Goal: Task Accomplishment & Management: Manage account settings

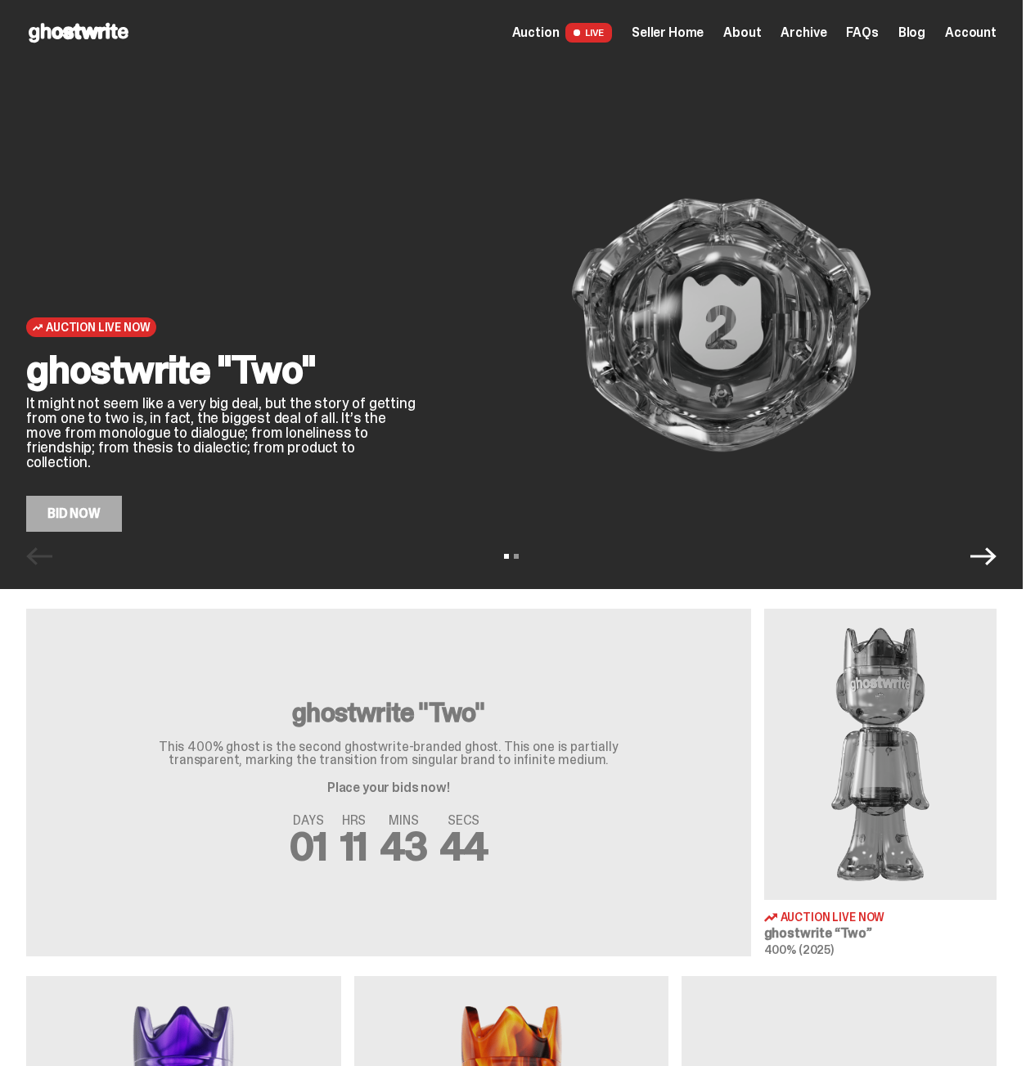
click at [977, 552] on div "View slide 1 View slide 2" at bounding box center [511, 556] width 1022 height 26
click at [981, 547] on div "View slide 1 View slide 2" at bounding box center [511, 556] width 1022 height 26
click at [988, 544] on icon "Next" at bounding box center [983, 556] width 26 height 26
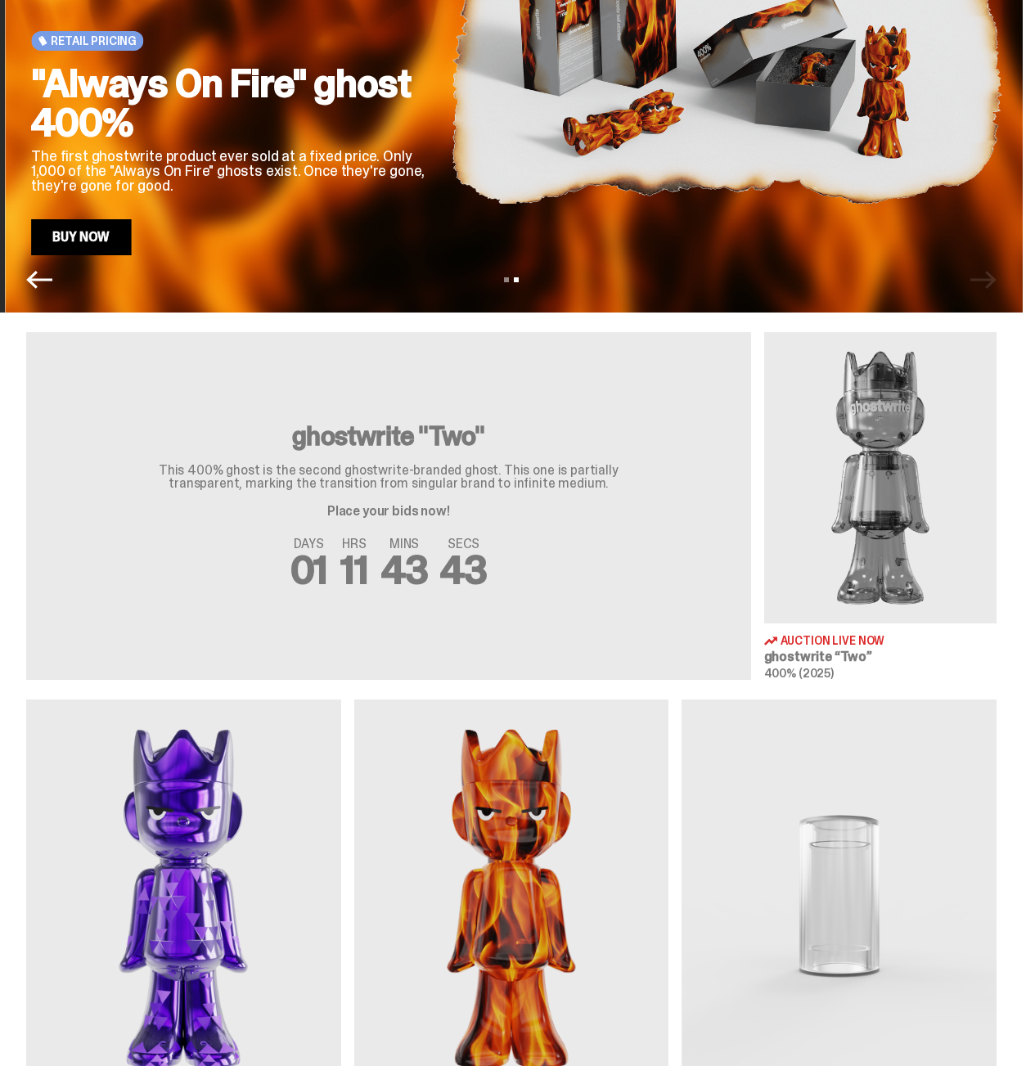
scroll to position [537, 0]
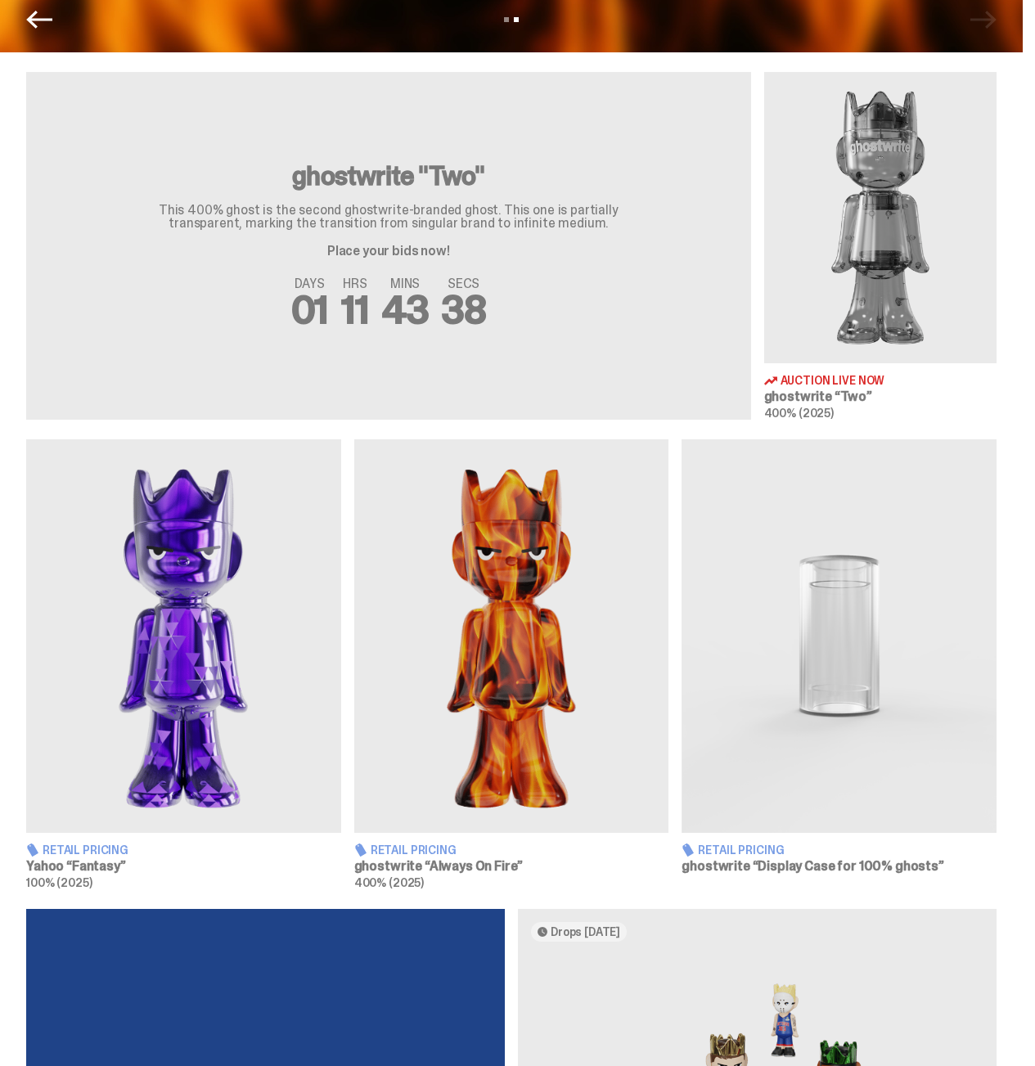
click at [200, 631] on img at bounding box center [183, 635] width 315 height 393
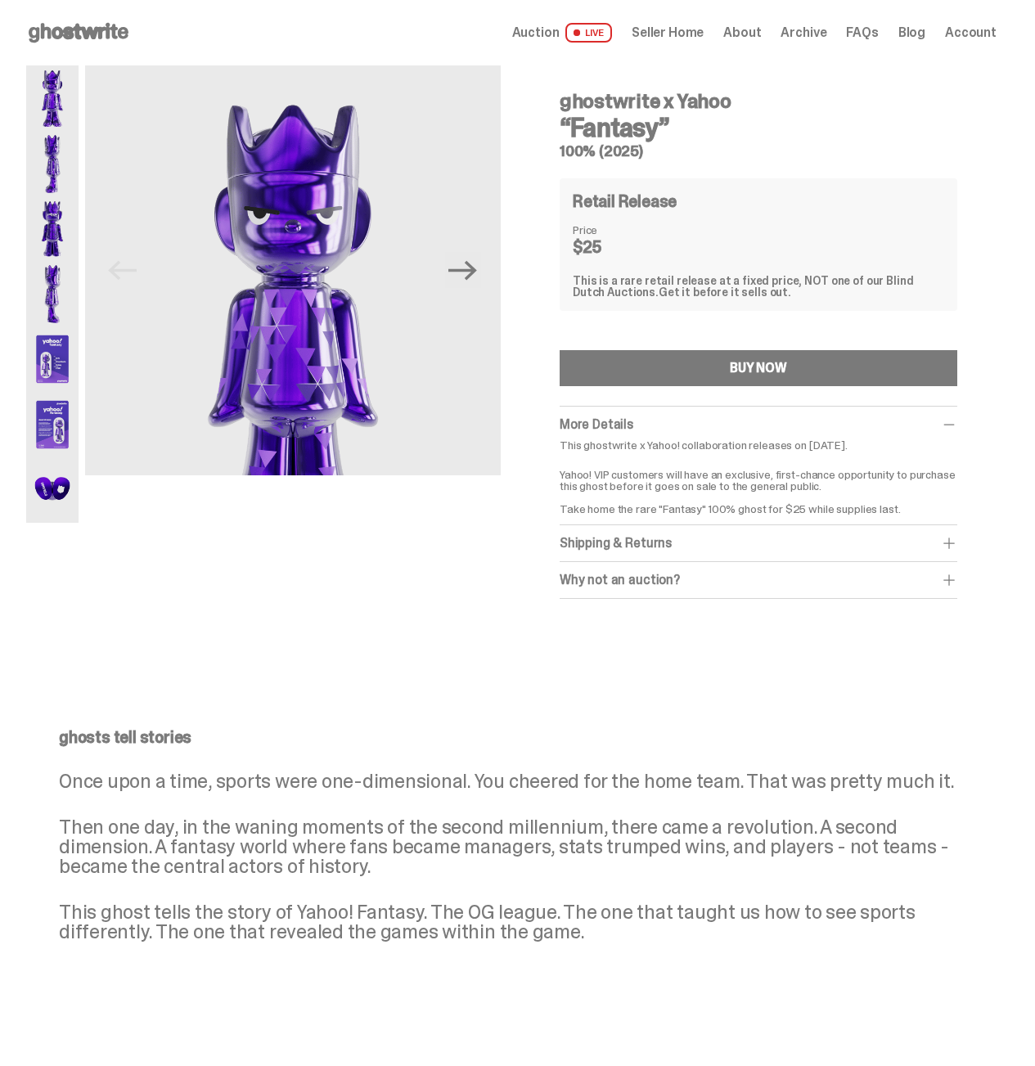
click at [61, 236] on img at bounding box center [52, 228] width 52 height 65
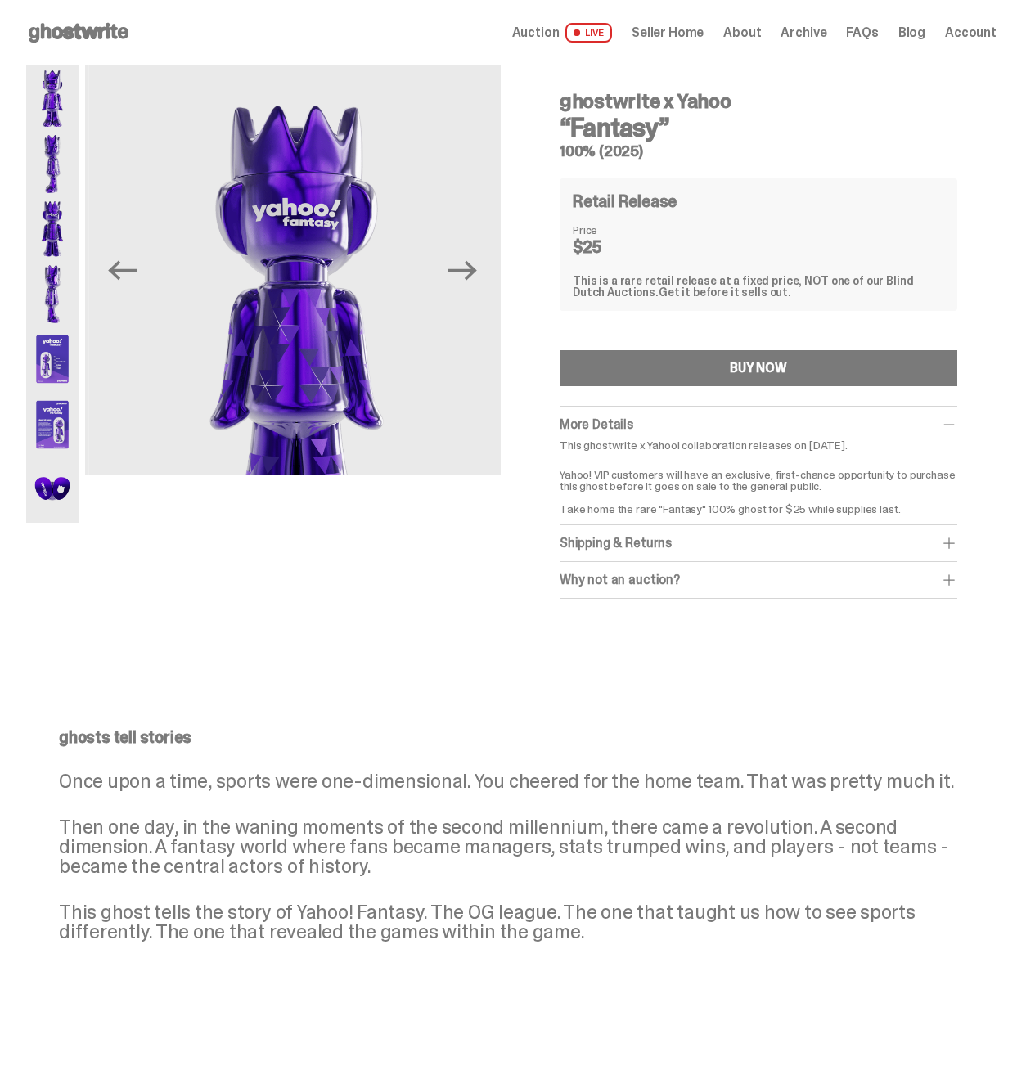
click at [70, 131] on div at bounding box center [52, 293] width 52 height 457
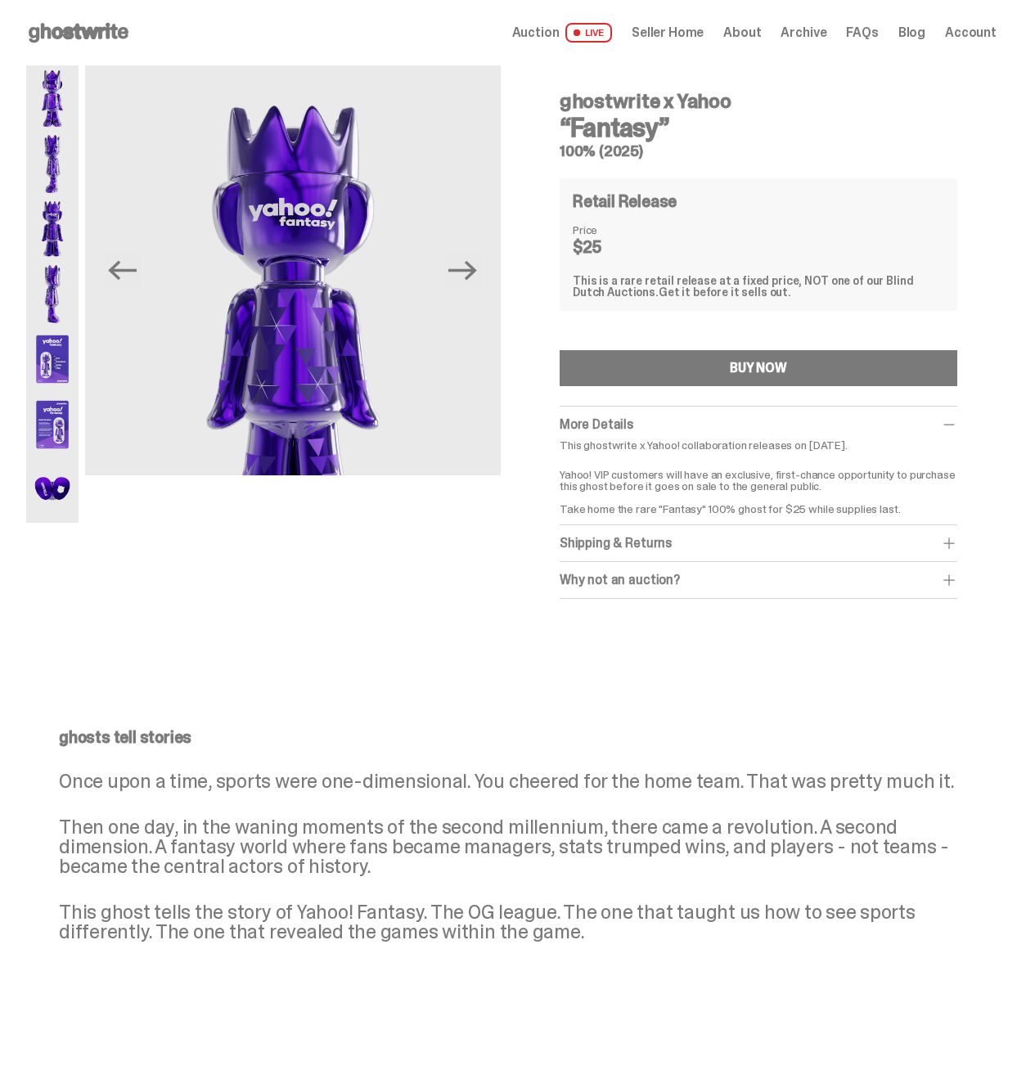
click at [82, 48] on div "Open main menu Home Auction LIVE Seller Home About Archive FAQs Blog Account" at bounding box center [511, 32] width 1022 height 65
click at [79, 77] on img at bounding box center [52, 97] width 52 height 65
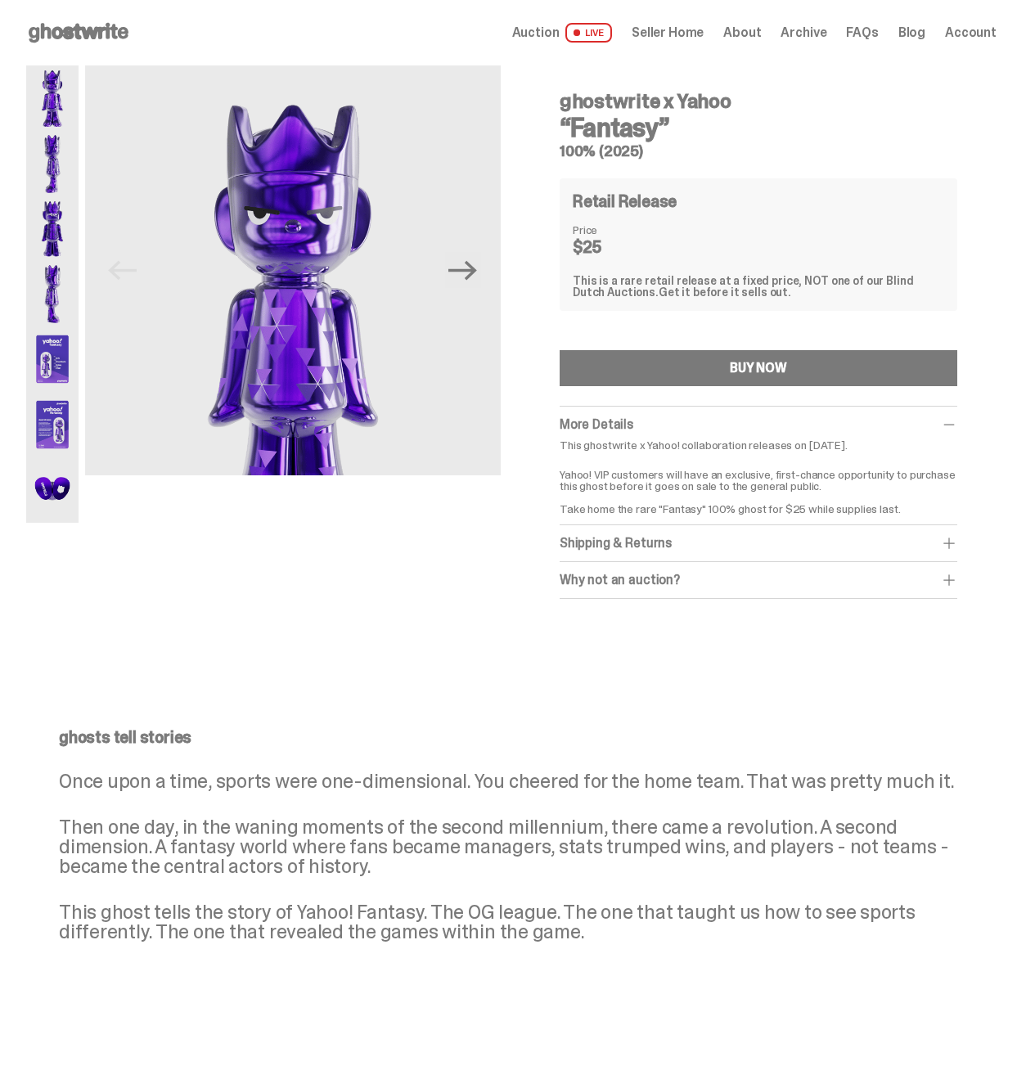
click at [70, 371] on img at bounding box center [52, 358] width 52 height 65
click at [52, 448] on img at bounding box center [52, 424] width 52 height 65
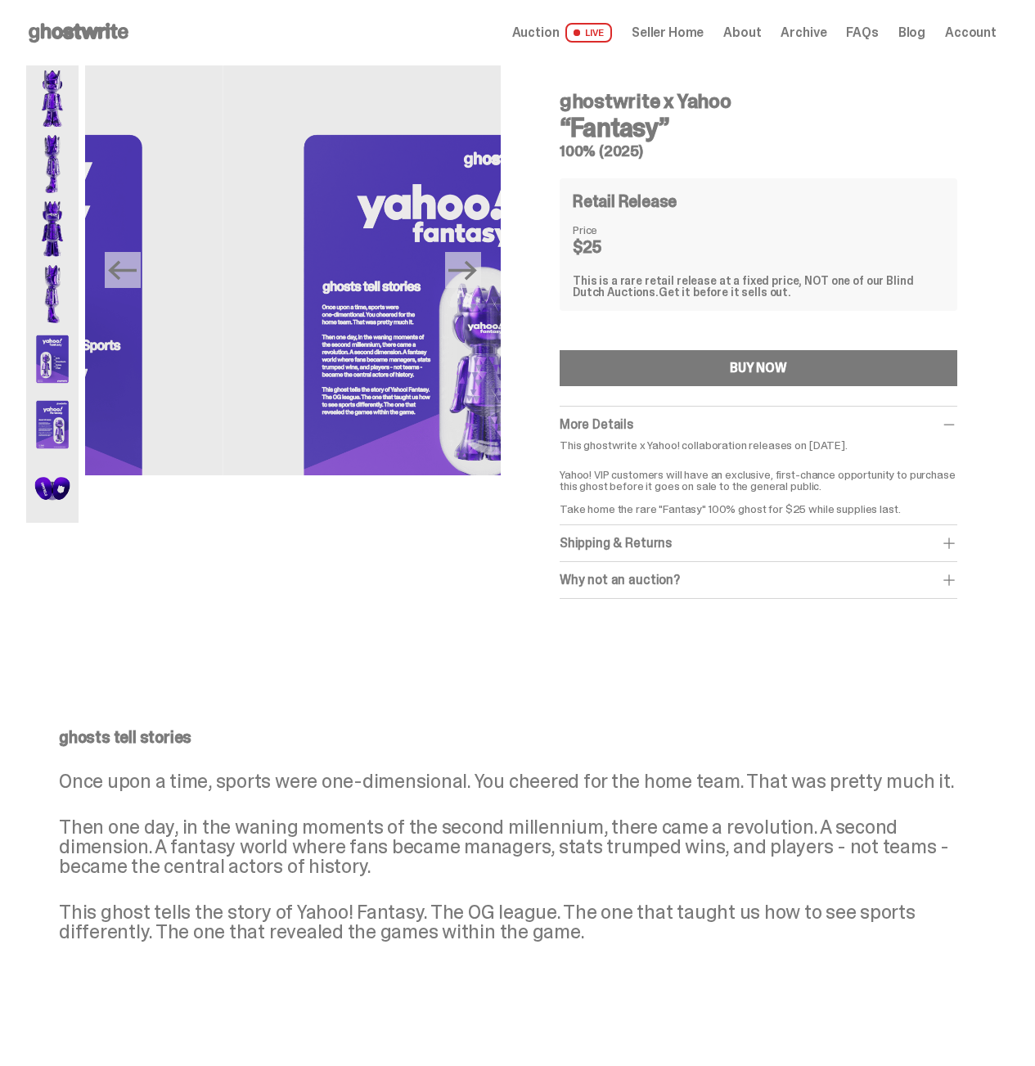
click at [74, 483] on img at bounding box center [52, 489] width 52 height 65
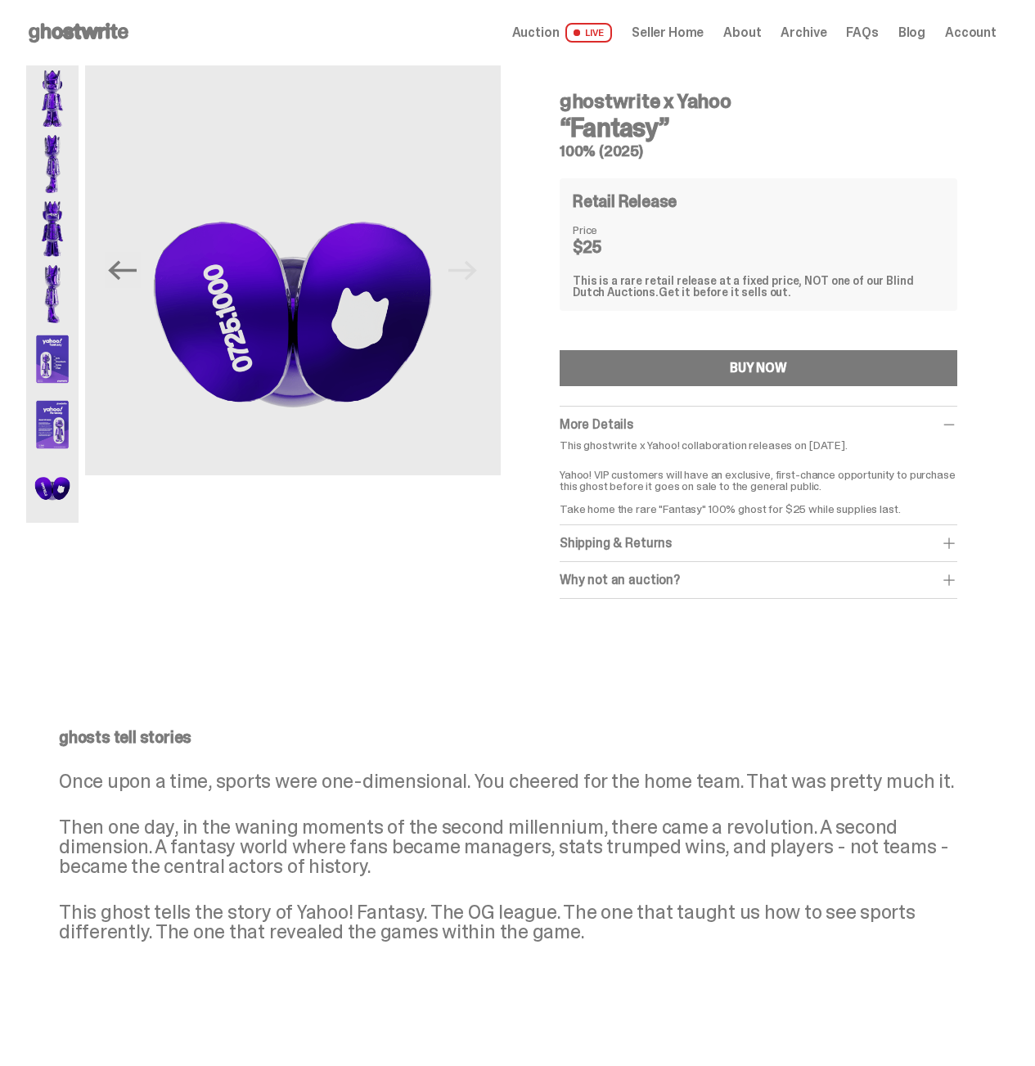
click at [689, 35] on span "Seller Home" at bounding box center [667, 32] width 72 height 13
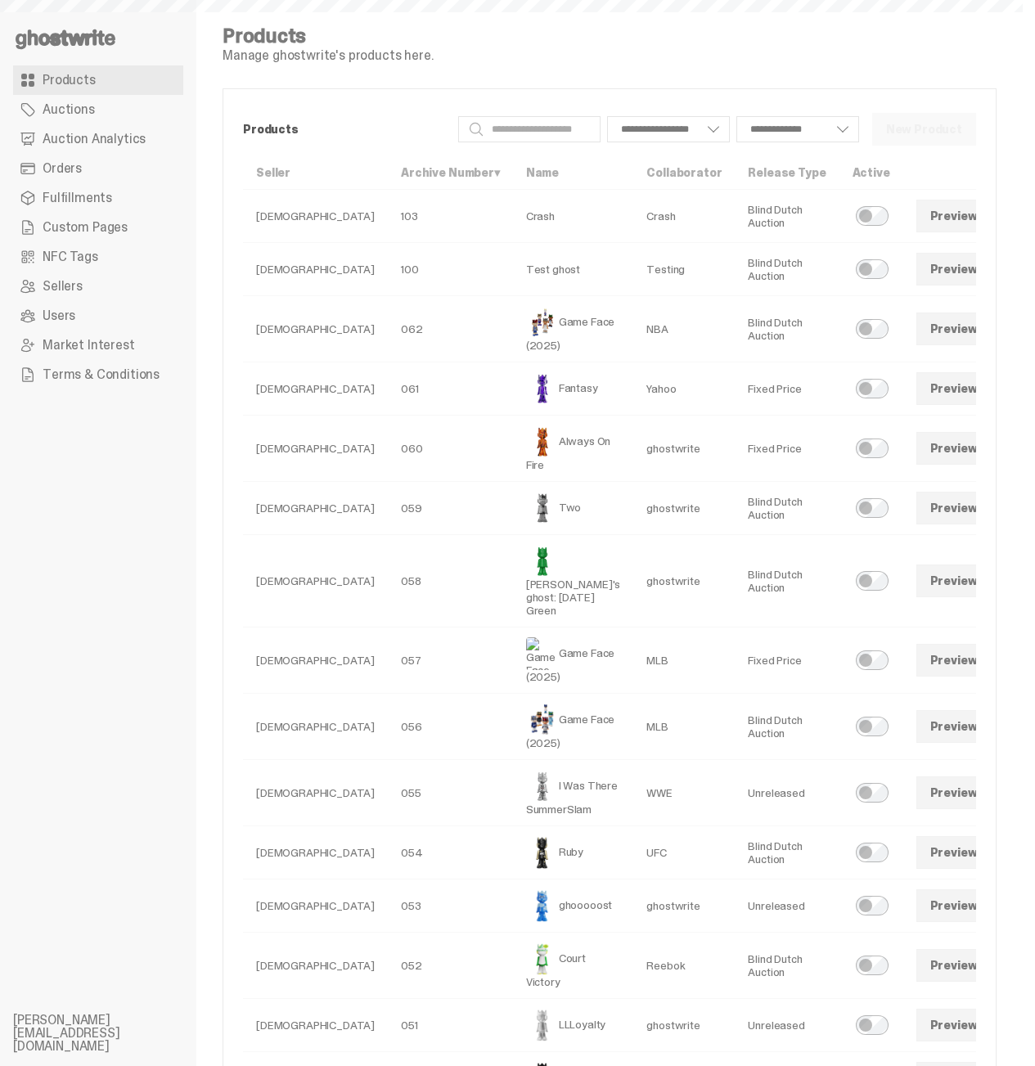
select select
click at [97, 174] on link "Orders" at bounding box center [98, 168] width 170 height 29
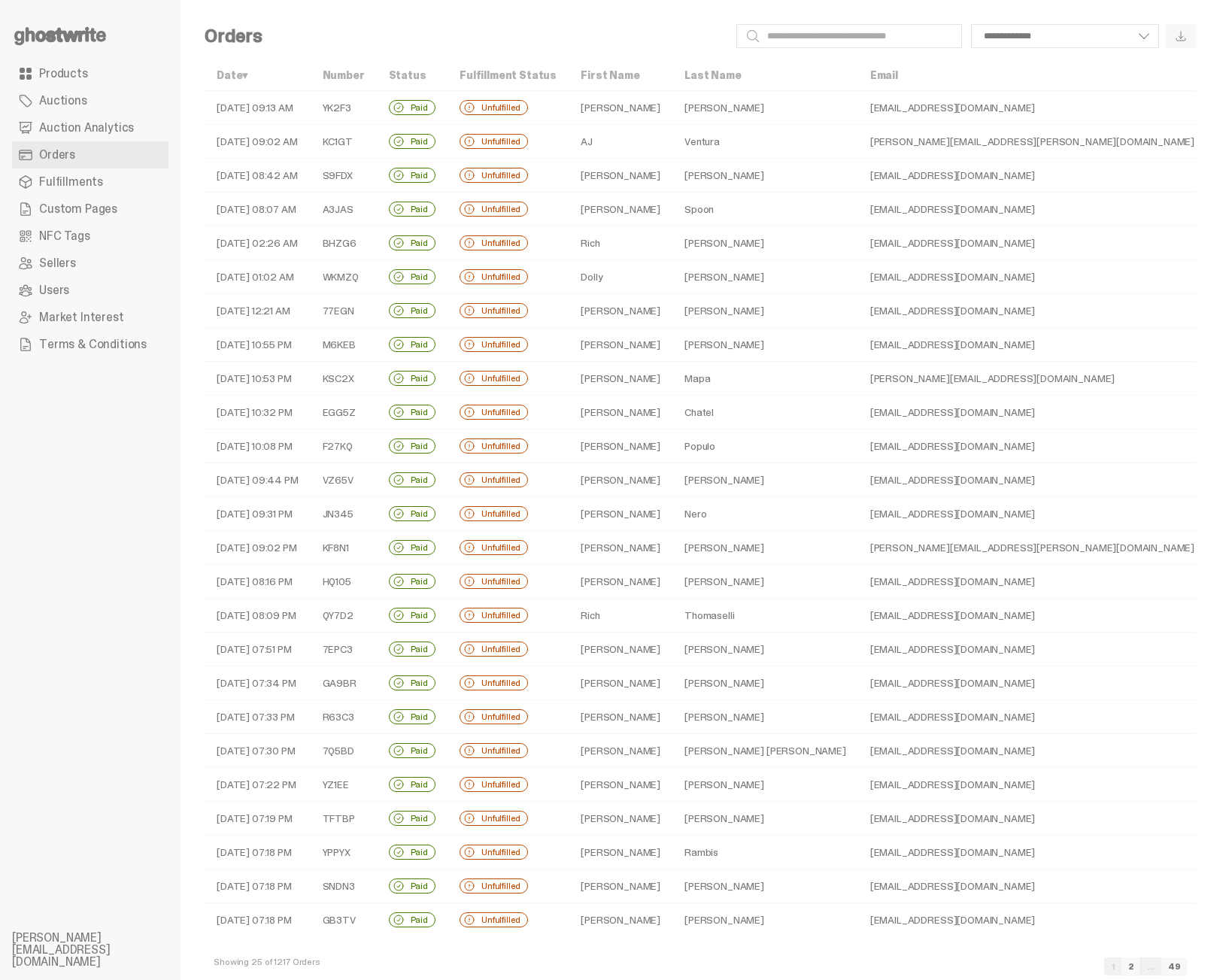
scroll to position [40, 0]
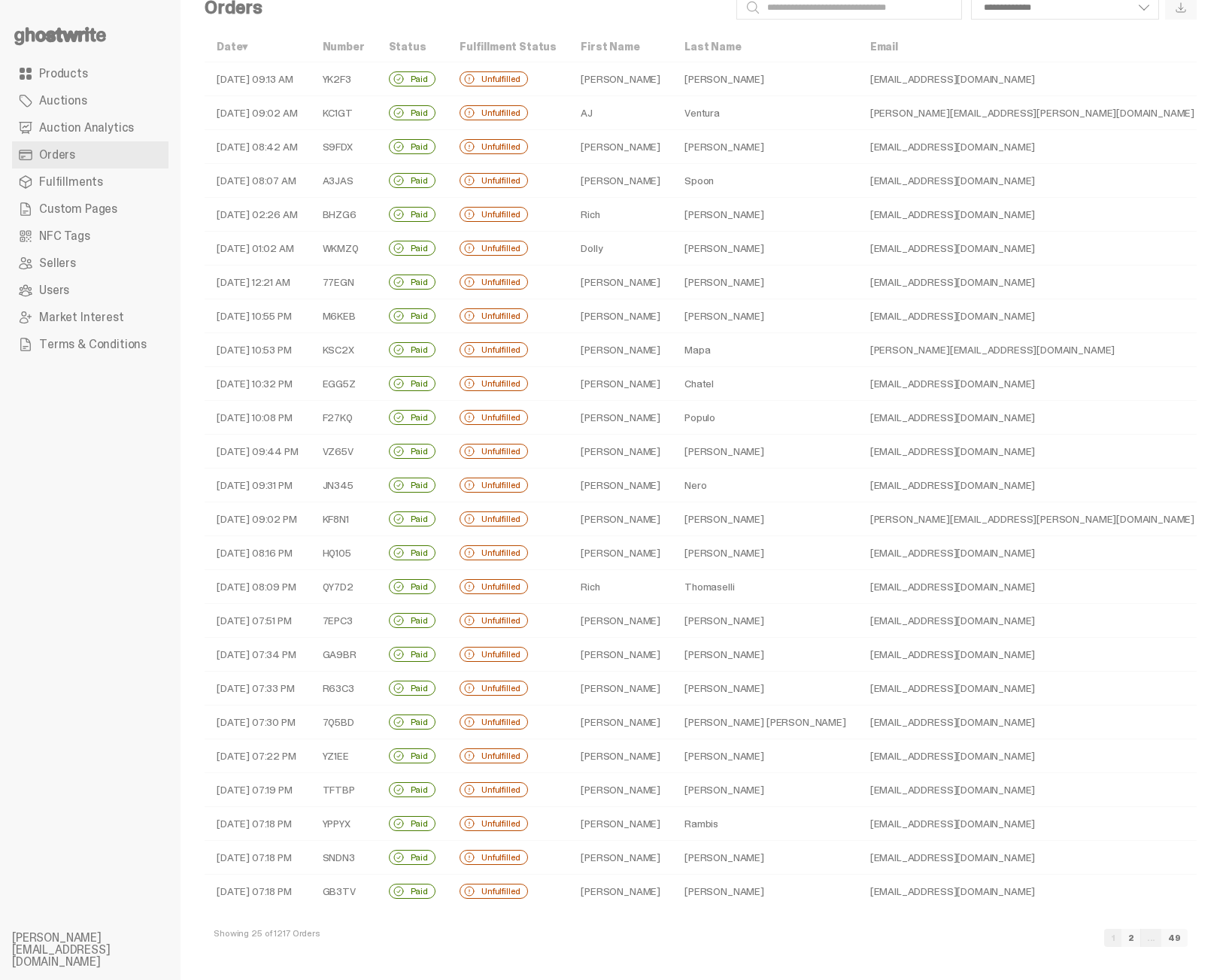
click at [951, 941] on link "2" at bounding box center [1131, 938] width 19 height 18
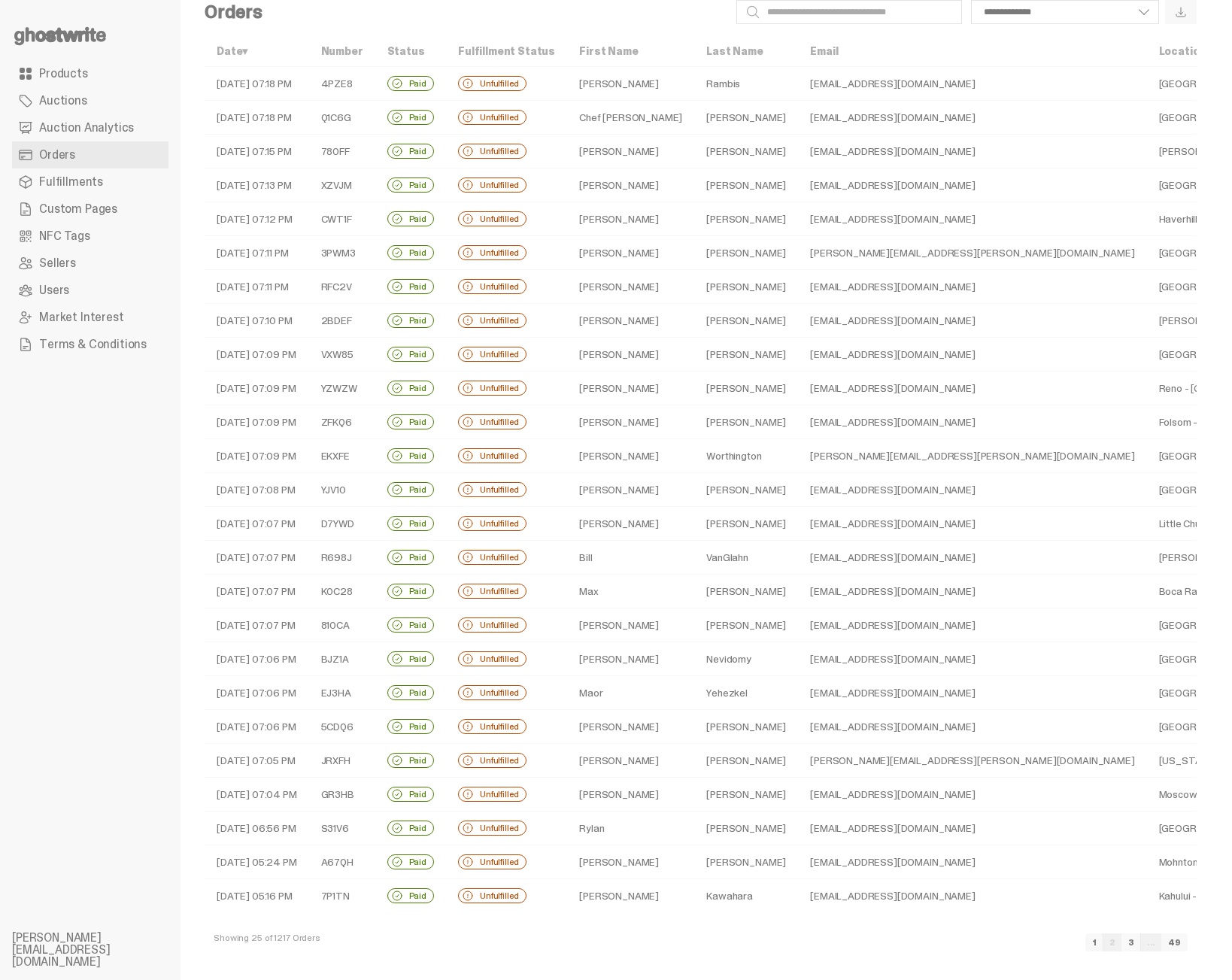
scroll to position [40, 0]
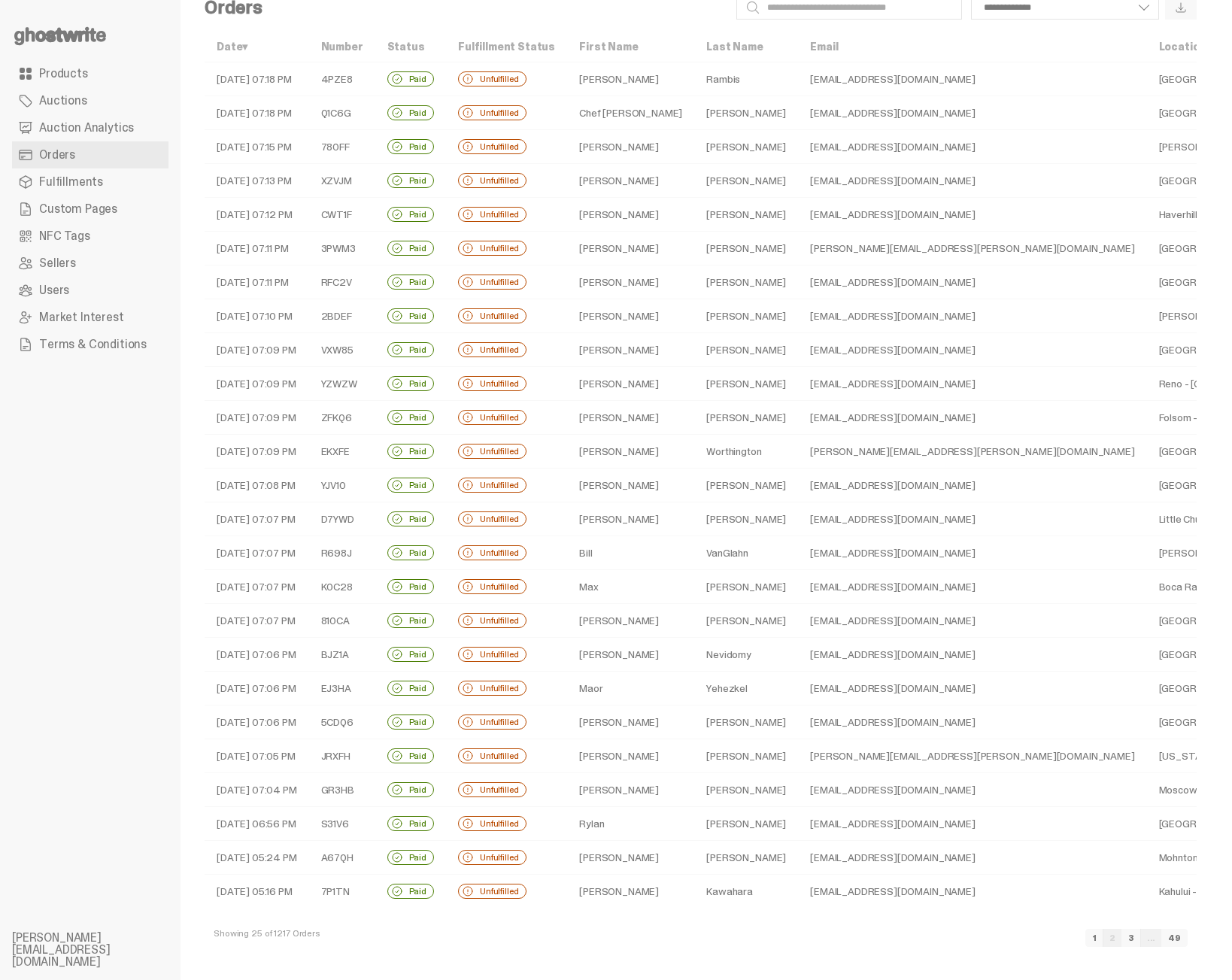
click at [951, 936] on link "3" at bounding box center [1131, 938] width 19 height 18
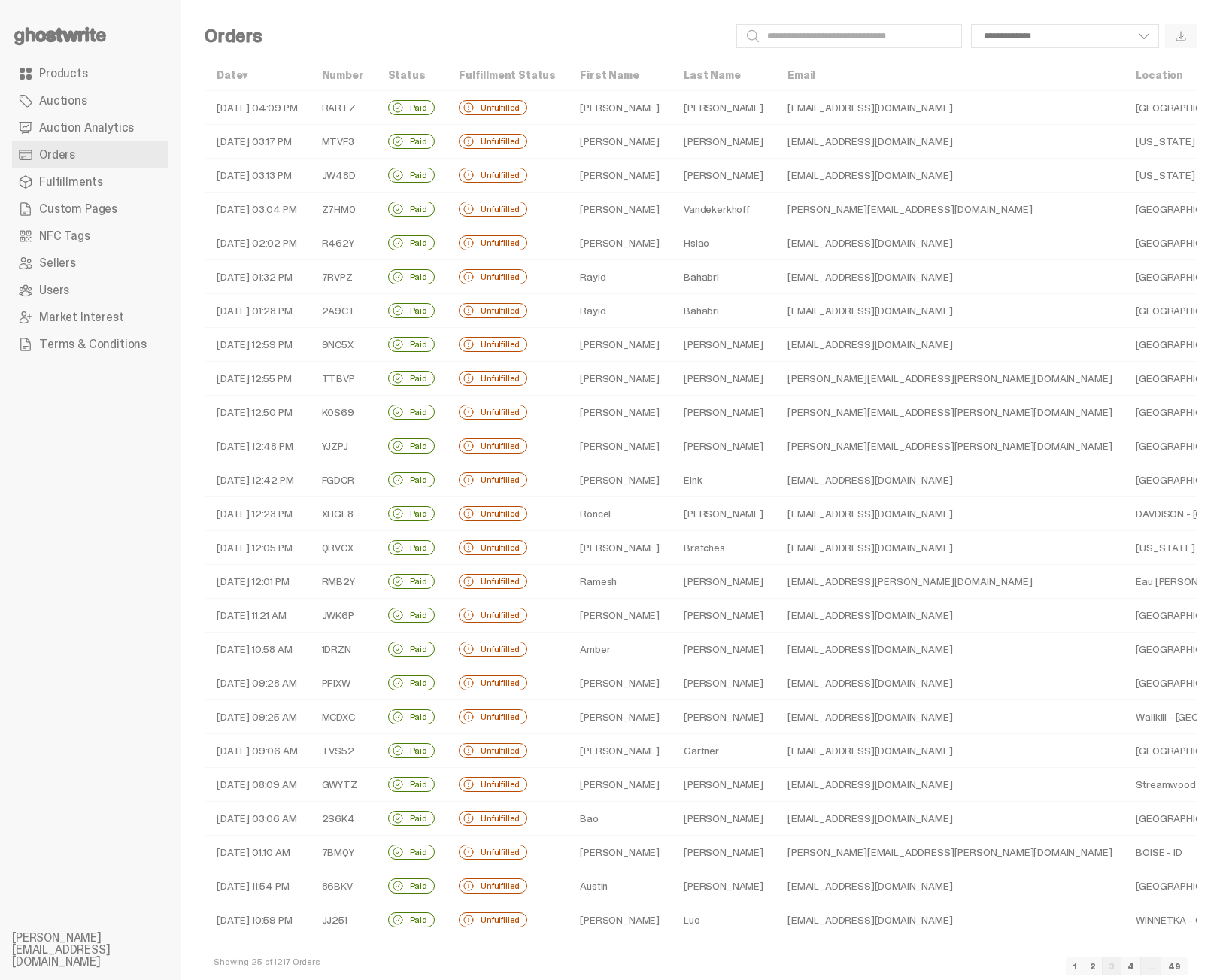
scroll to position [40, 0]
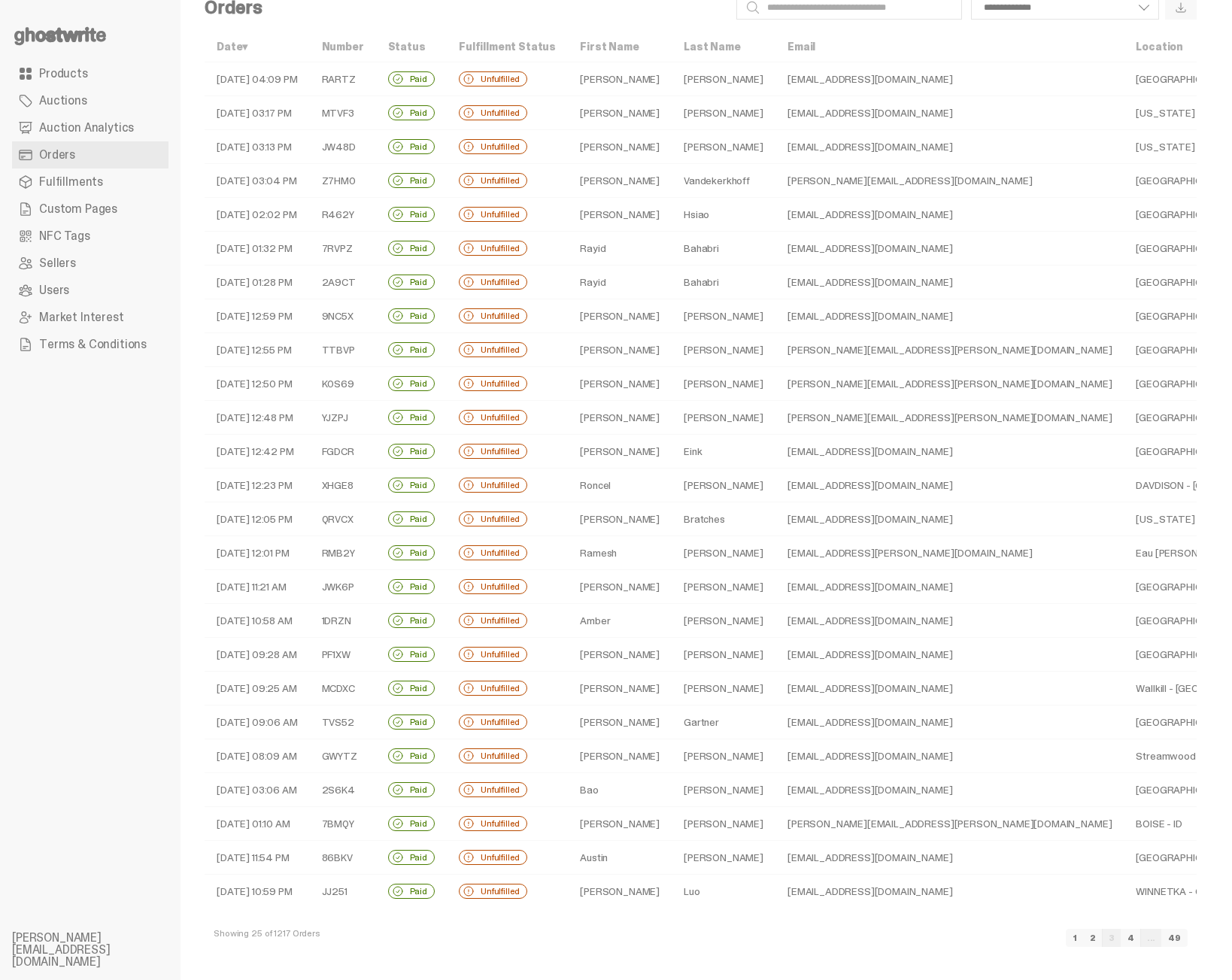
click at [951, 941] on link "4" at bounding box center [1131, 938] width 20 height 18
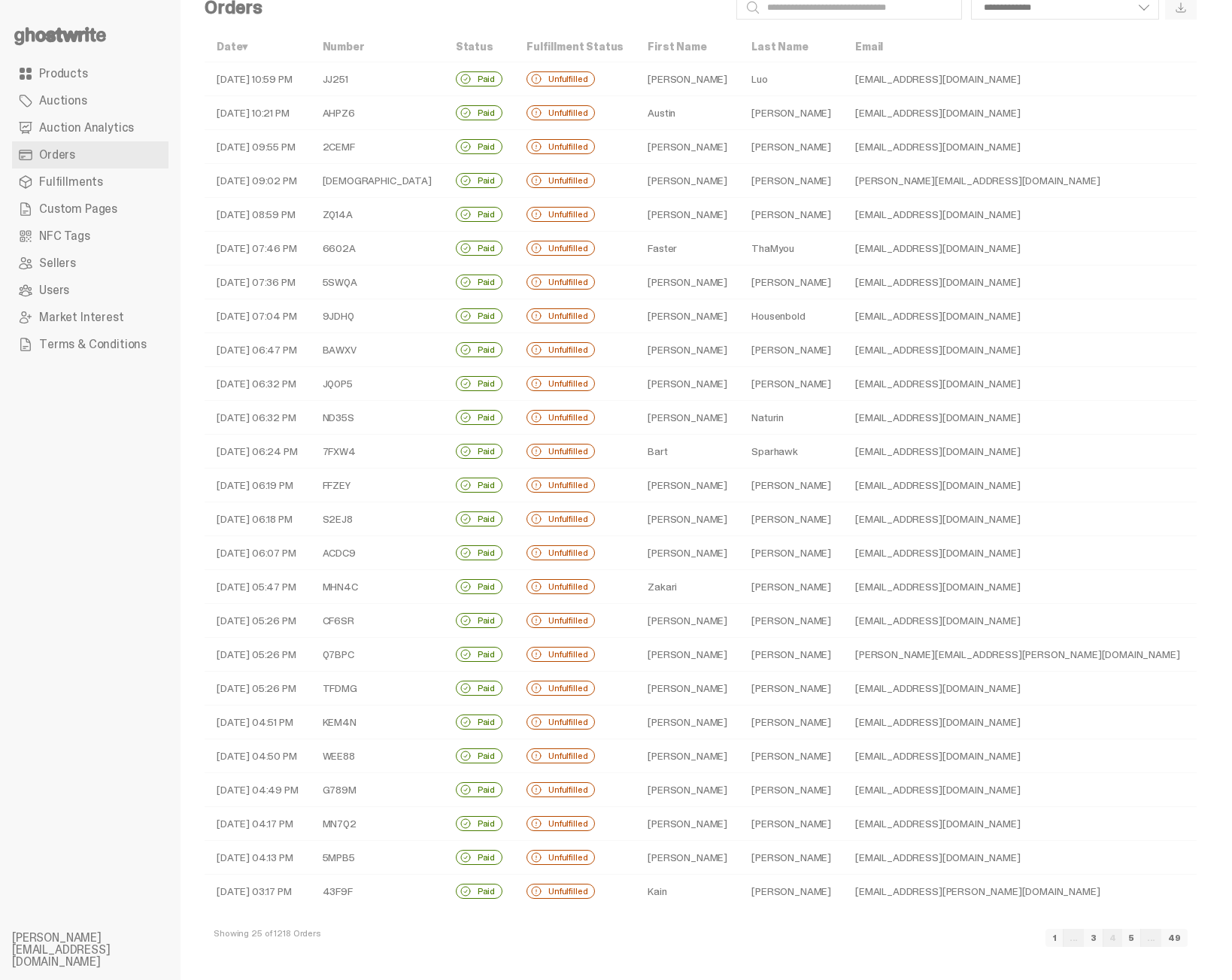
scroll to position [40, 0]
click at [951, 935] on link "5" at bounding box center [1131, 938] width 18 height 18
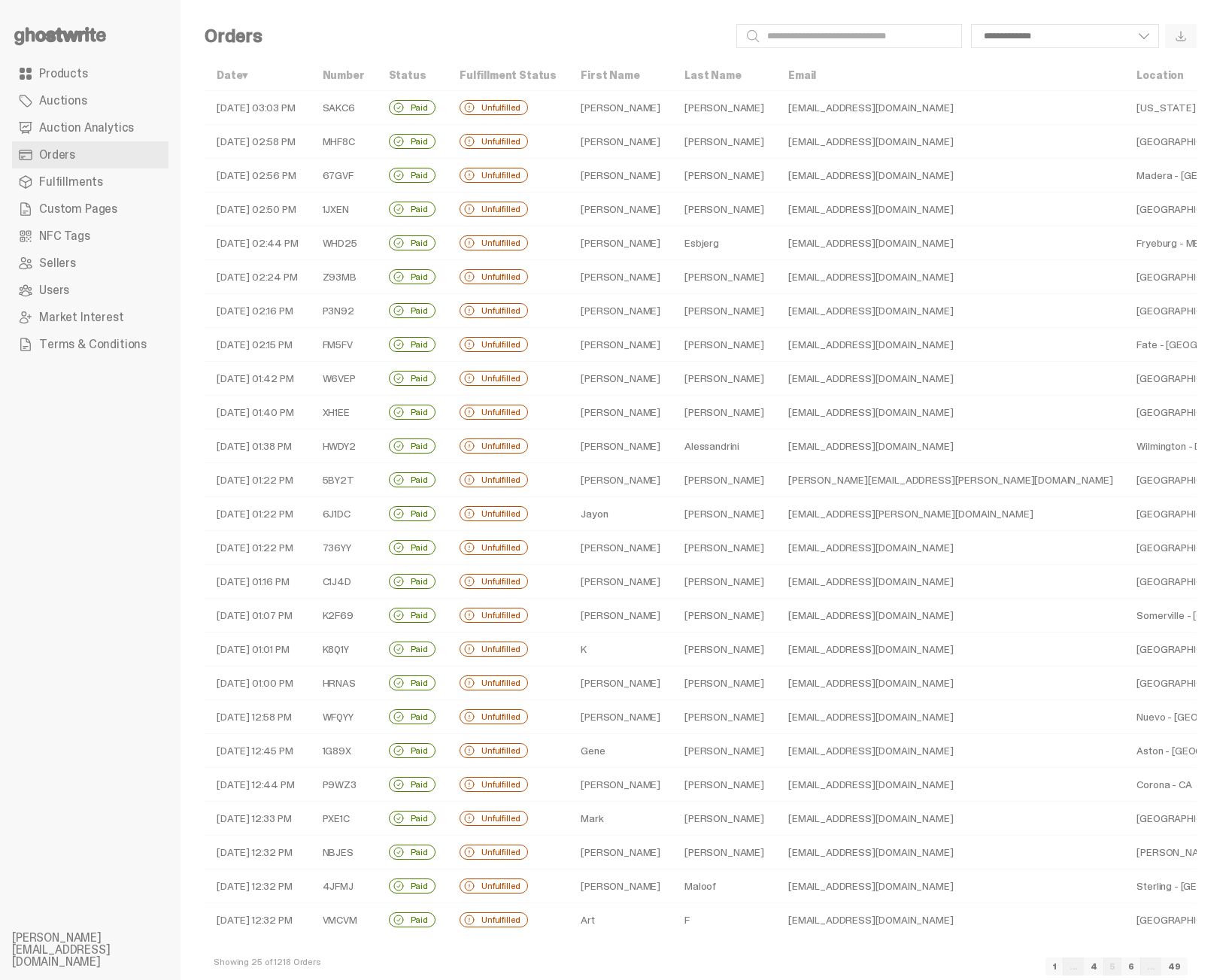
scroll to position [40, 0]
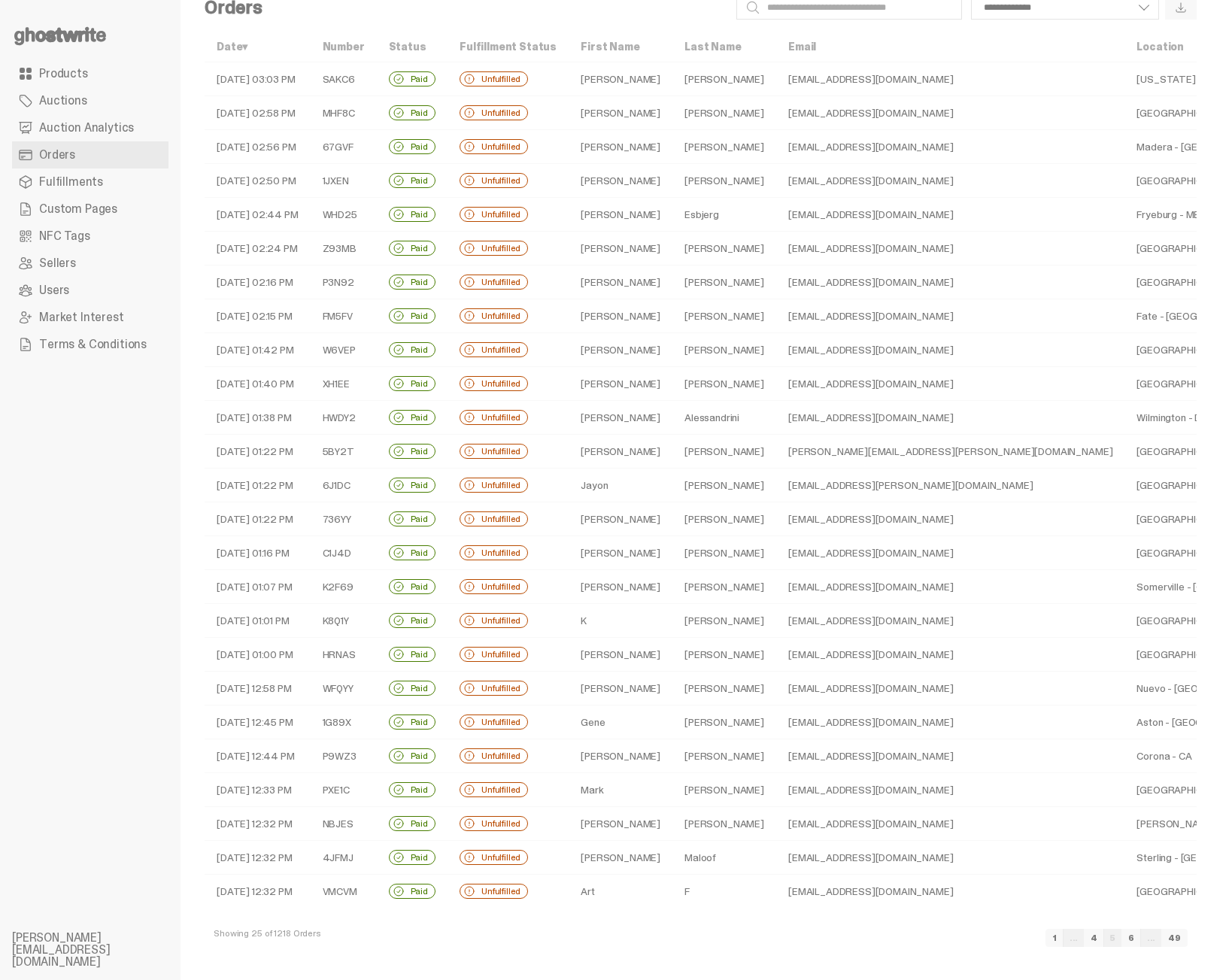
click at [951, 941] on link "6" at bounding box center [1131, 938] width 19 height 18
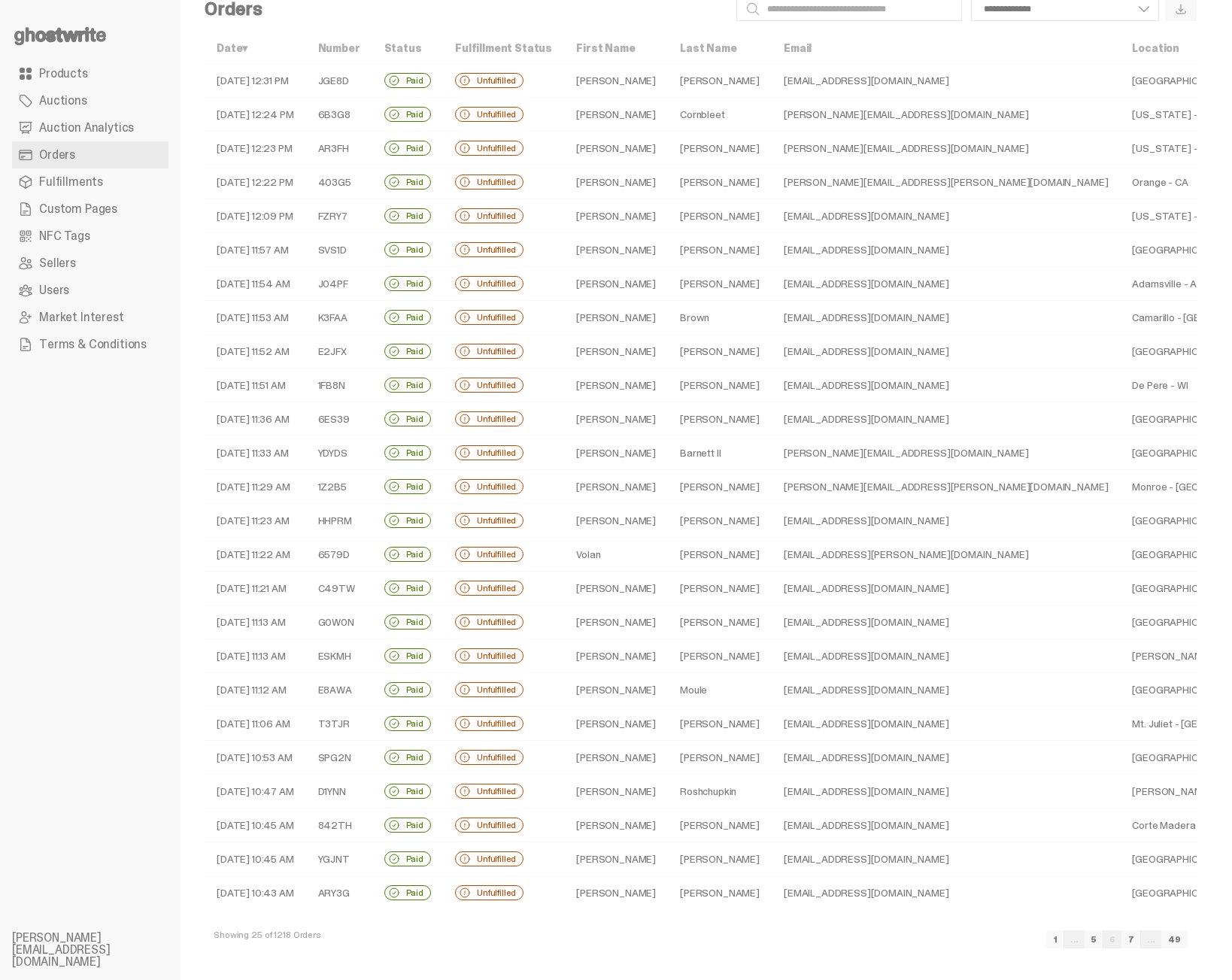
scroll to position [40, 0]
click at [951, 939] on link "7" at bounding box center [1131, 938] width 19 height 18
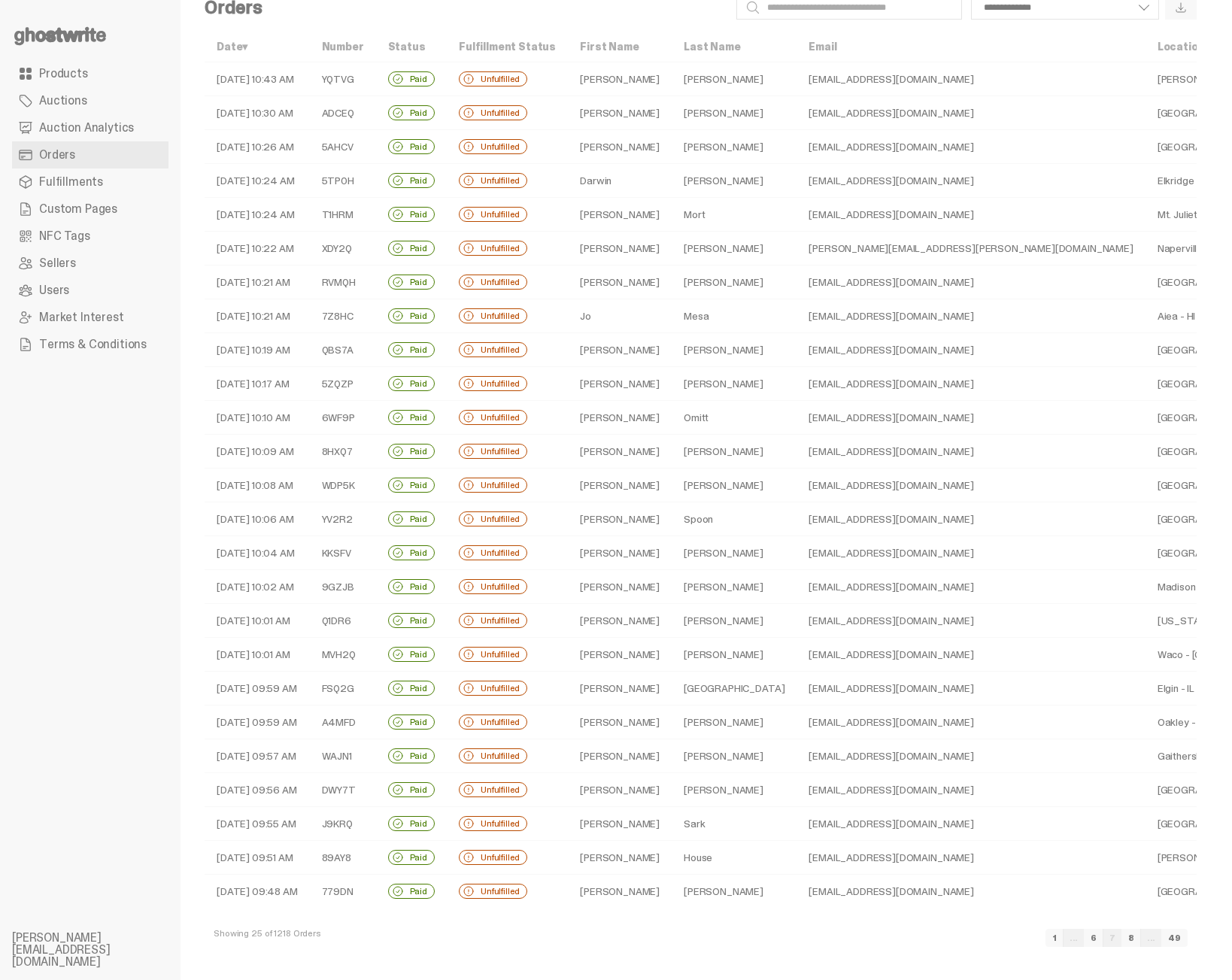
scroll to position [40, 0]
click at [951, 940] on link "8" at bounding box center [1131, 938] width 19 height 18
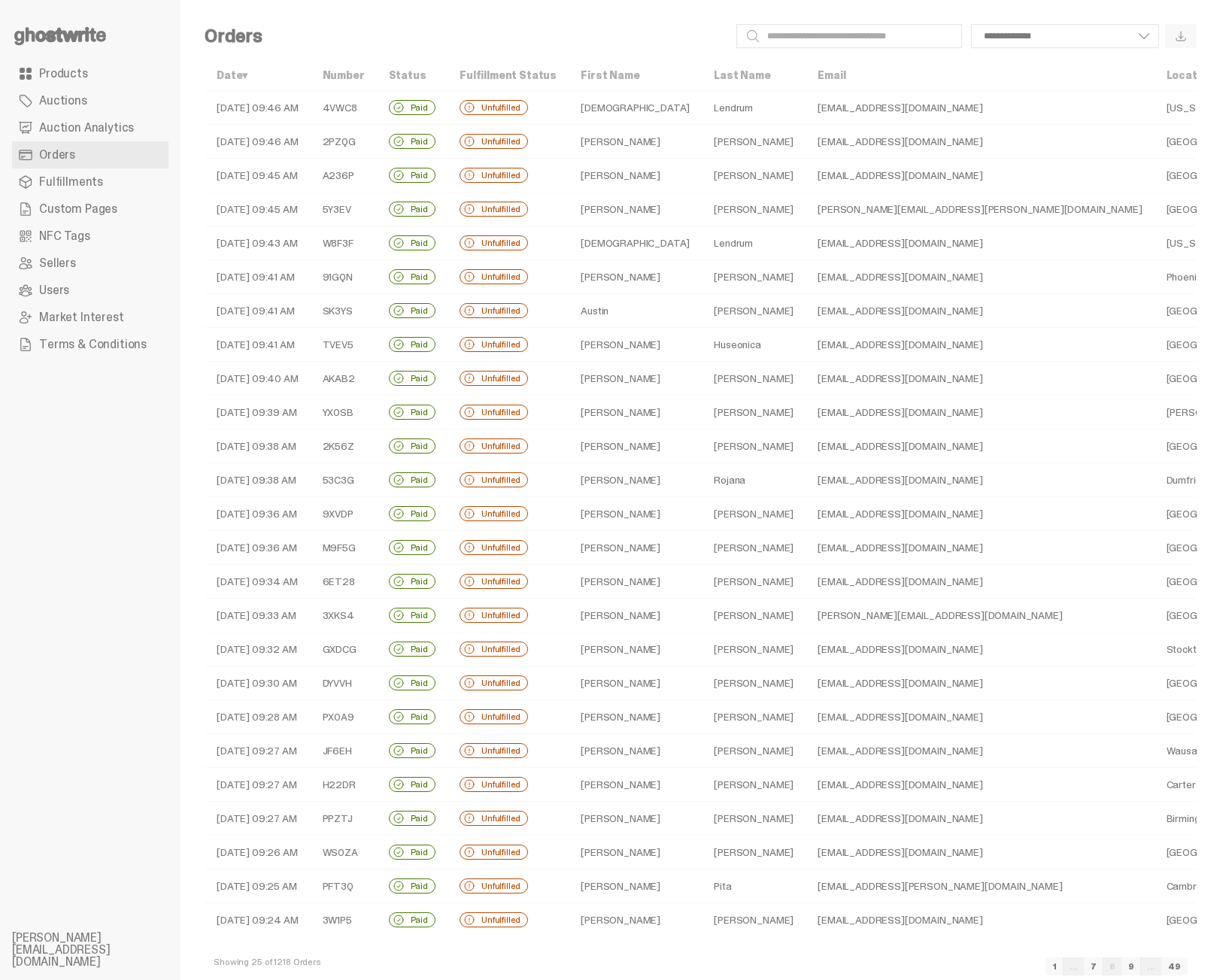
click at [951, 621] on div "Date ▾ Number Status Fulfillment Status First Name Last Name Email Location Qua…" at bounding box center [700, 497] width 992 height 876
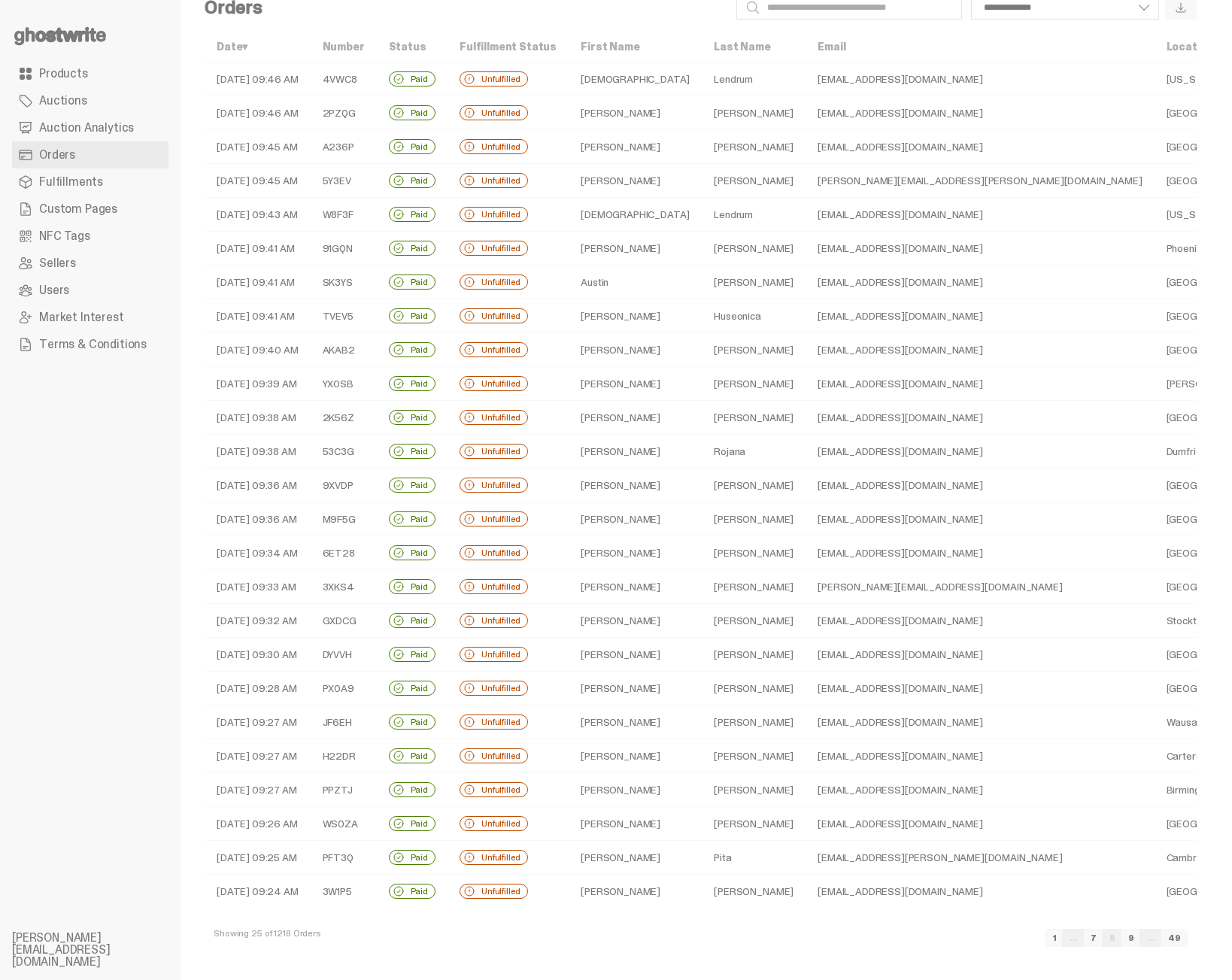
click at [951, 935] on link "9" at bounding box center [1131, 938] width 19 height 18
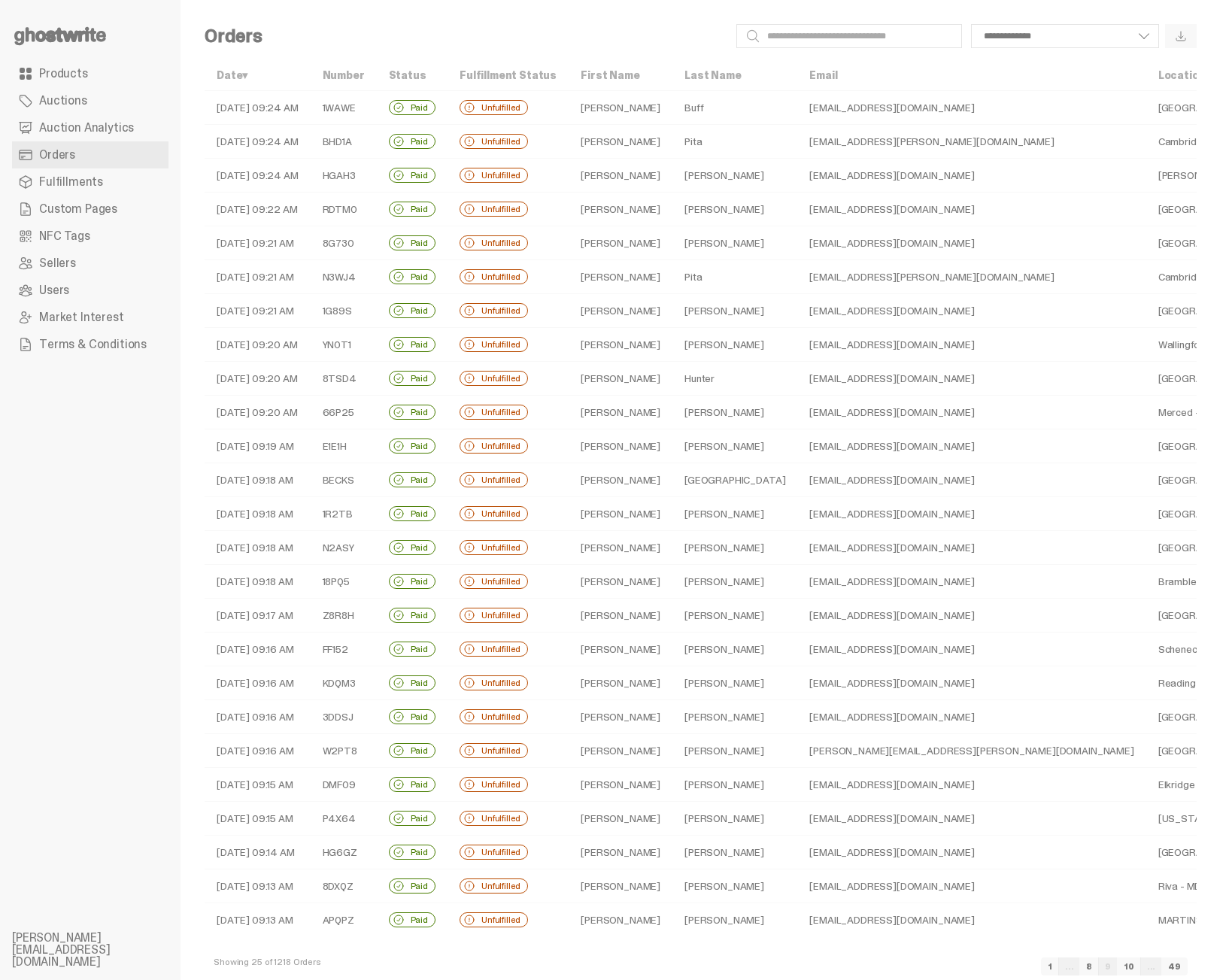
scroll to position [40, 0]
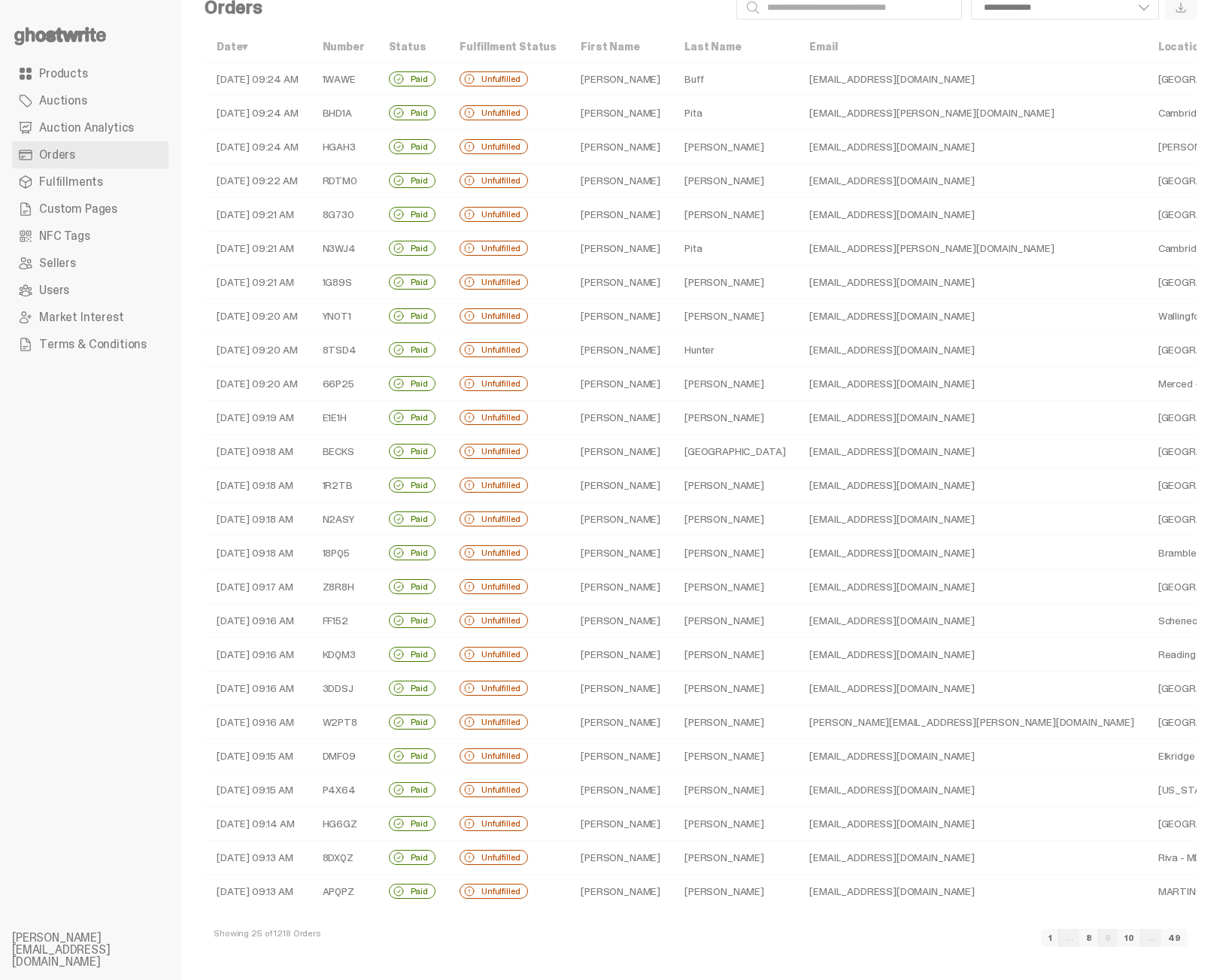
click at [951, 939] on link "10" at bounding box center [1129, 938] width 24 height 18
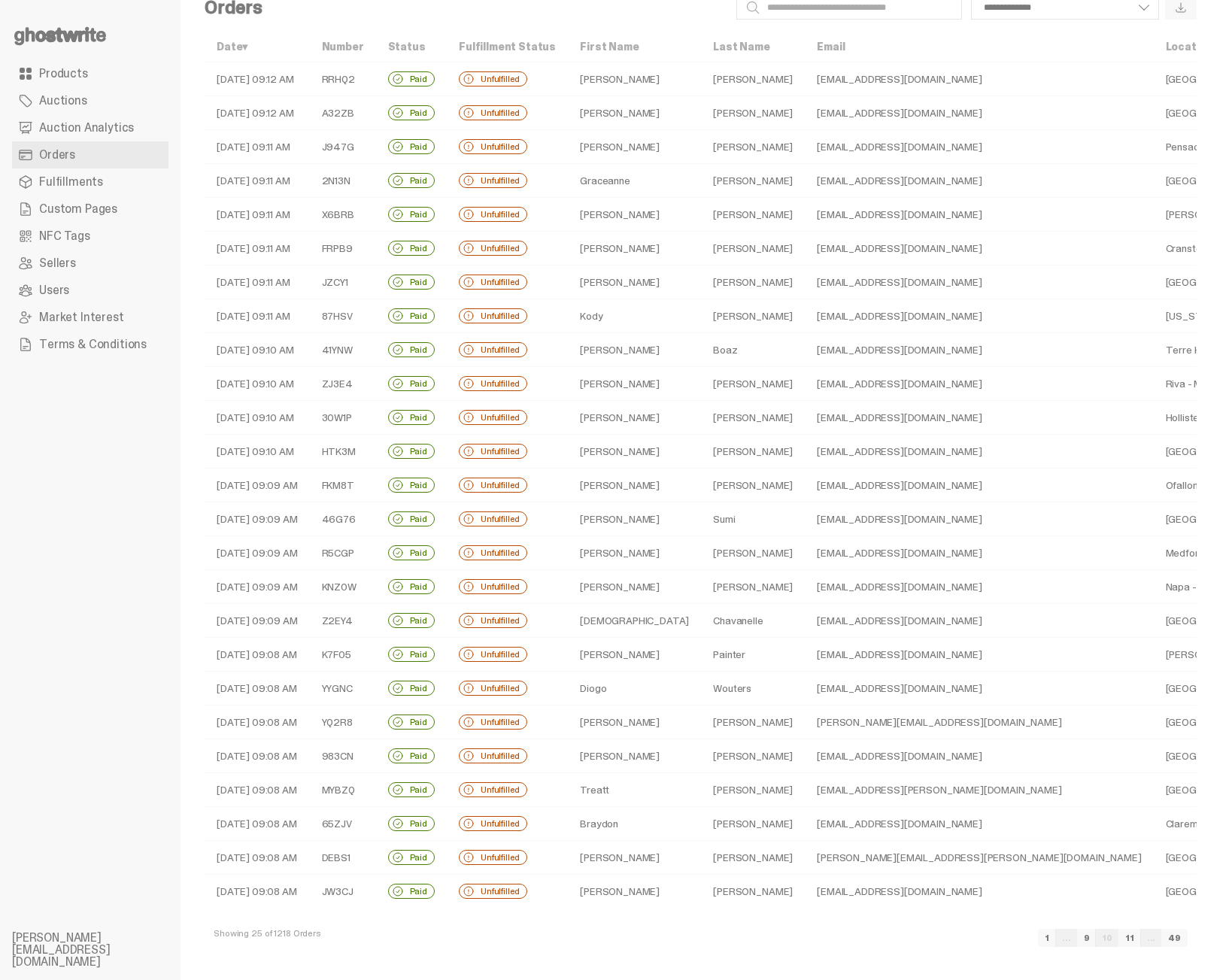
scroll to position [40, 0]
click at [951, 940] on link "11" at bounding box center [1129, 938] width 23 height 18
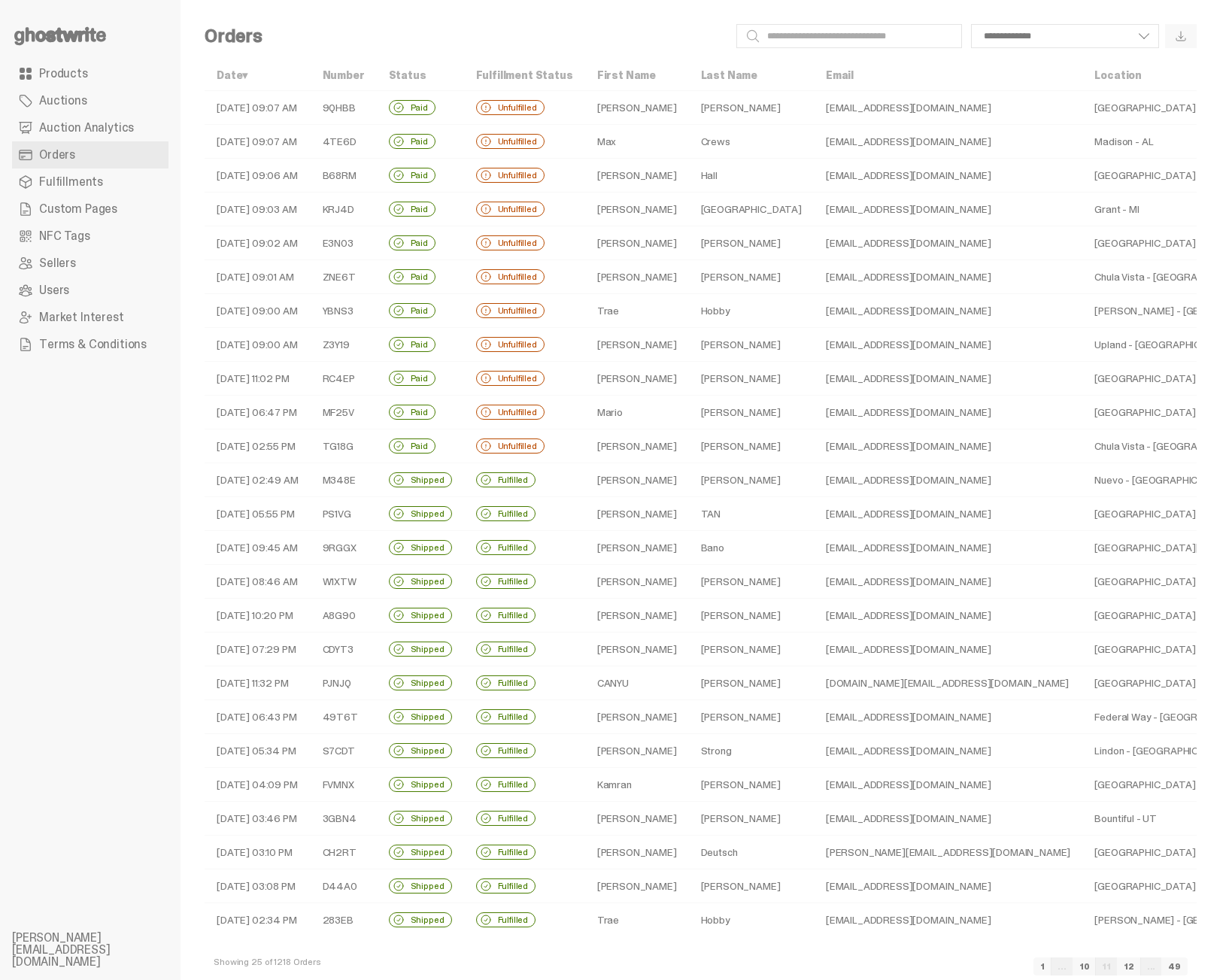
click at [126, 162] on link "Orders" at bounding box center [90, 154] width 156 height 27
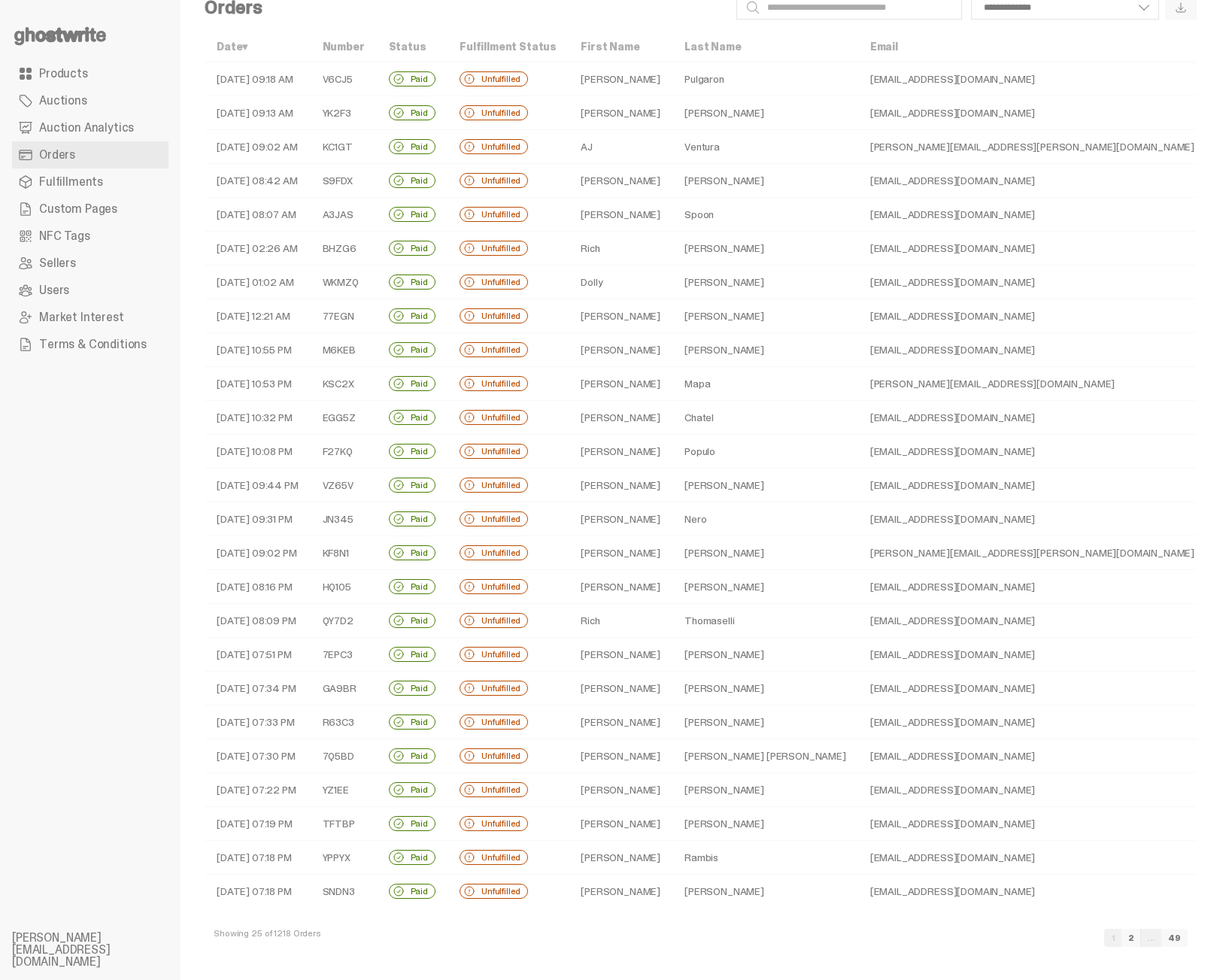
scroll to position [40, 0]
